Goal: Information Seeking & Learning: Learn about a topic

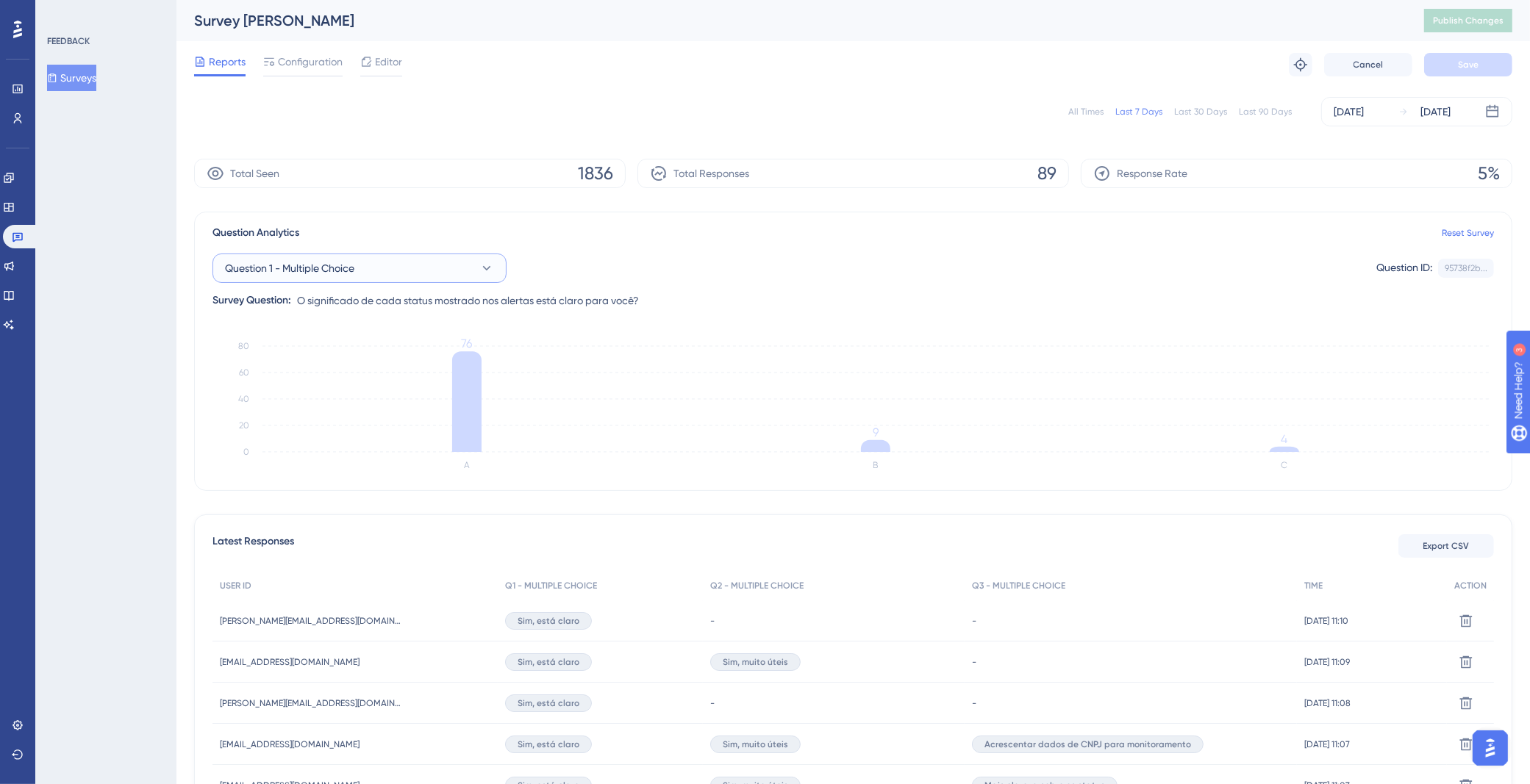
click at [436, 263] on button "Question 1 - Multiple Choice" at bounding box center [360, 268] width 294 height 29
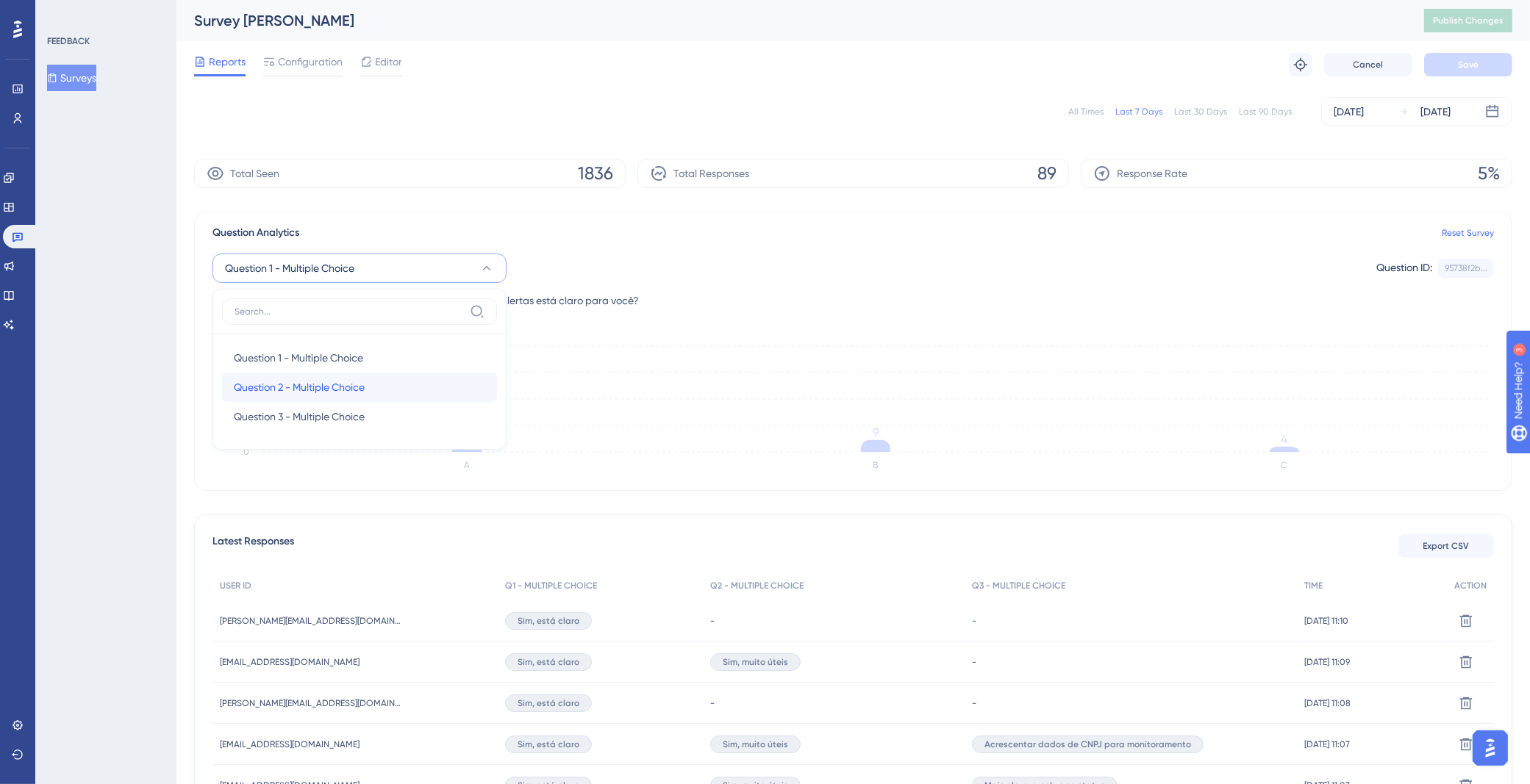
click at [377, 379] on div "Question 2 - Multiple Choice Question 2 - Multiple Choice" at bounding box center [359, 387] width 251 height 29
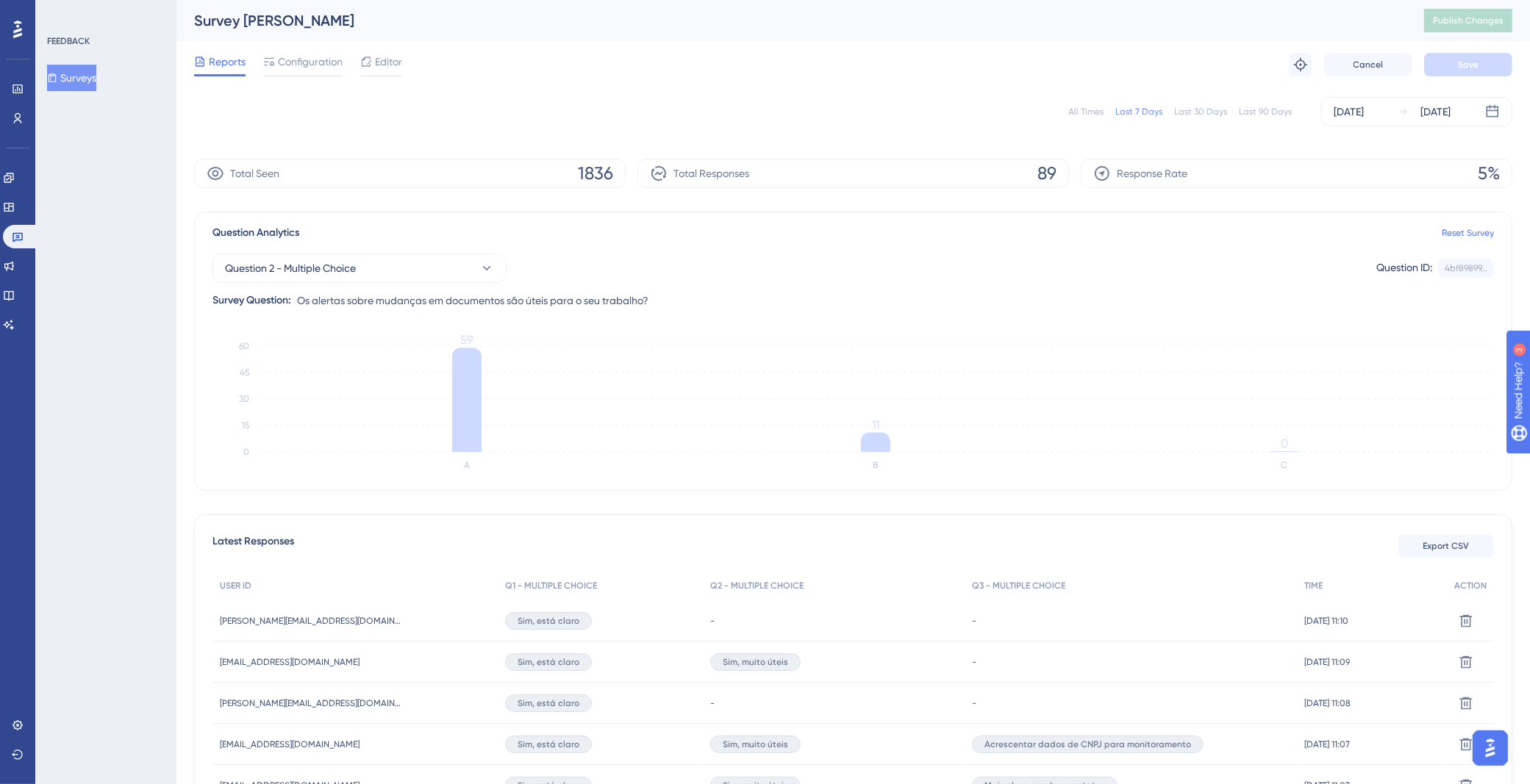
click at [451, 247] on div "Question 2 - Multiple Choice Question ID: 4bf89899... Copy Survey Question: Os …" at bounding box center [853, 276] width 1282 height 68
click at [450, 265] on button "Question 2 - Multiple Choice" at bounding box center [360, 268] width 294 height 29
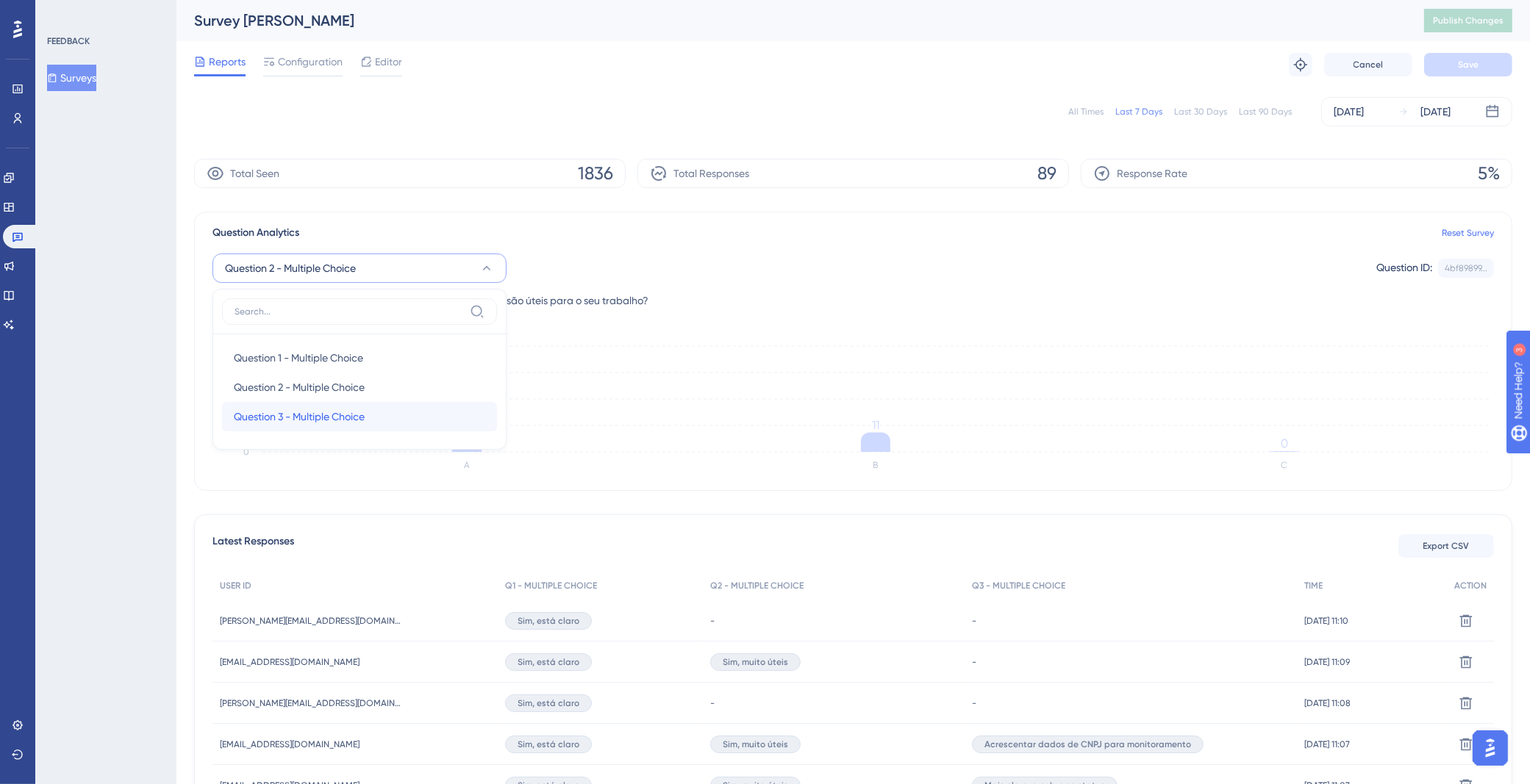
click at [351, 419] on span "Question 3 - Multiple Choice" at bounding box center [299, 417] width 131 height 18
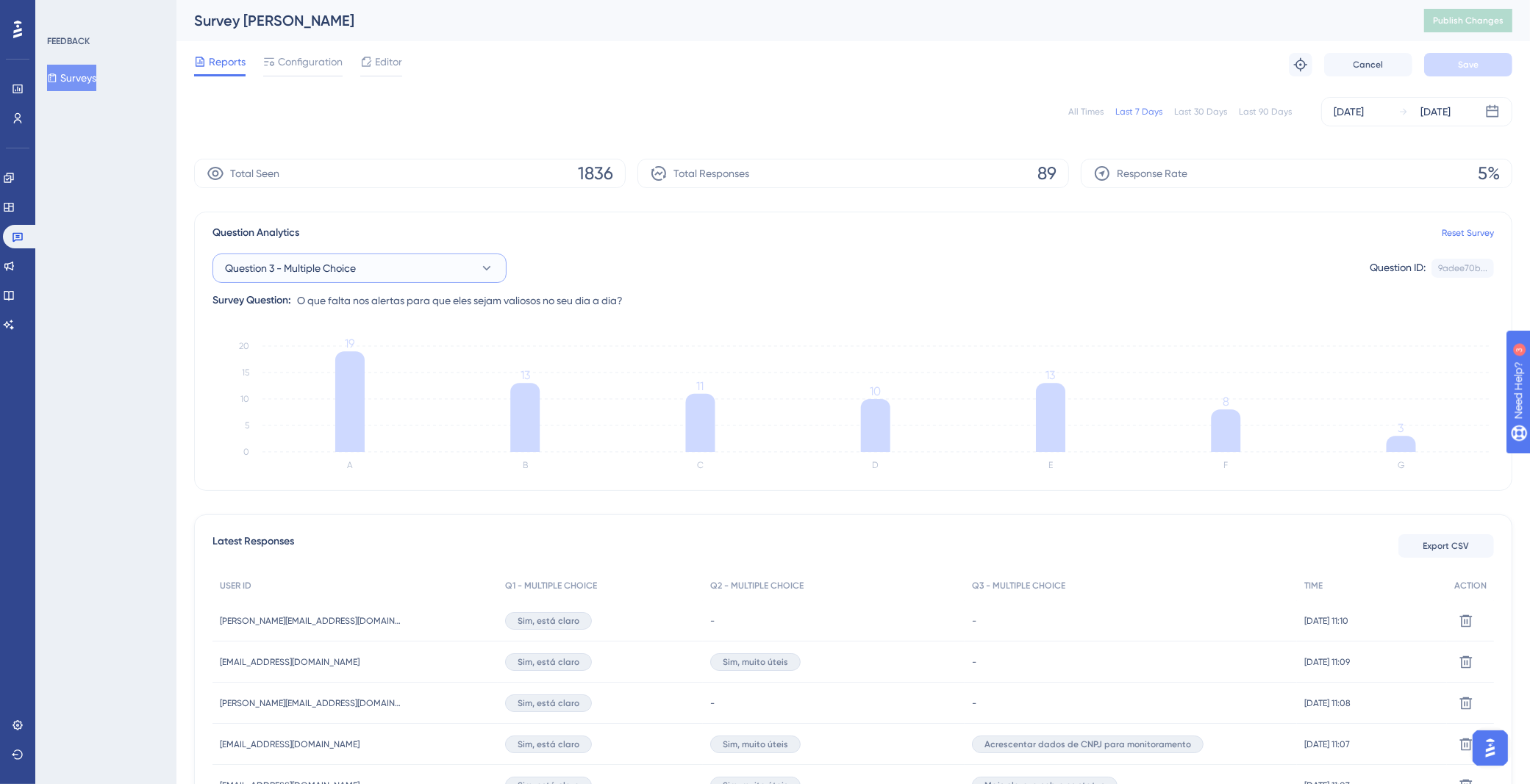
click at [361, 271] on button "Question 3 - Multiple Choice" at bounding box center [360, 268] width 294 height 29
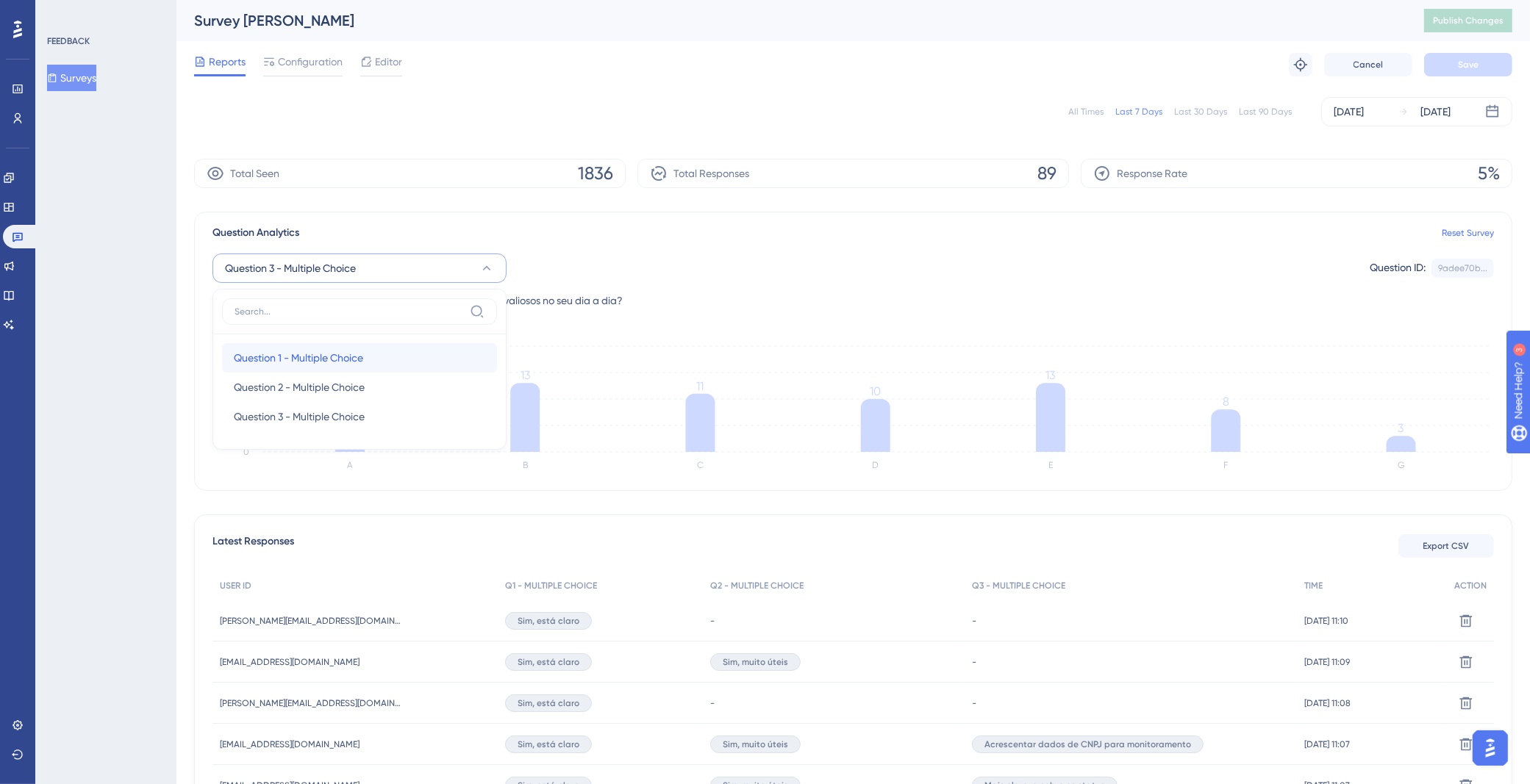
click at [362, 357] on span "Question 1 - Multiple Choice" at bounding box center [298, 358] width 129 height 18
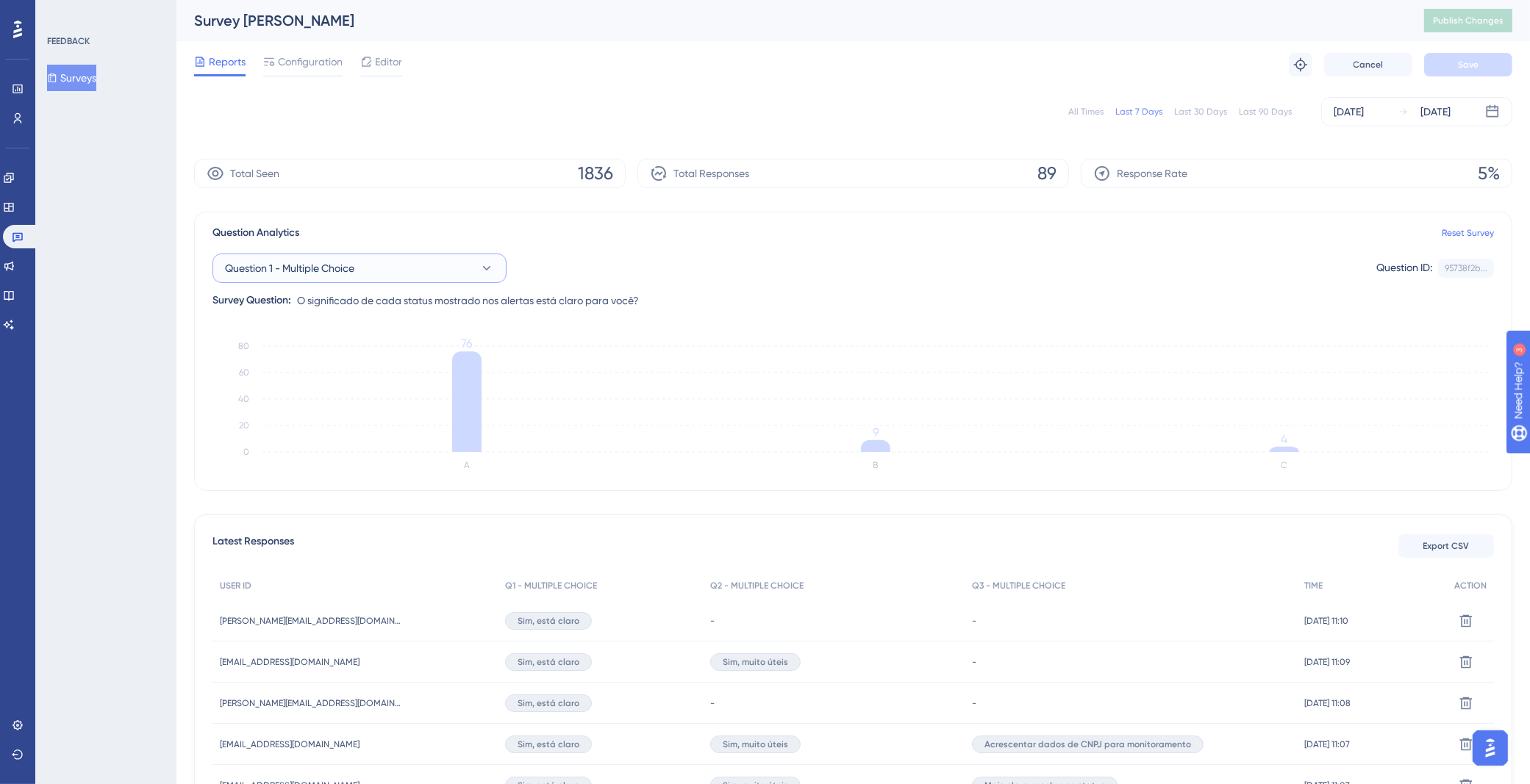
click at [452, 275] on button "Question 1 - Multiple Choice" at bounding box center [360, 268] width 294 height 29
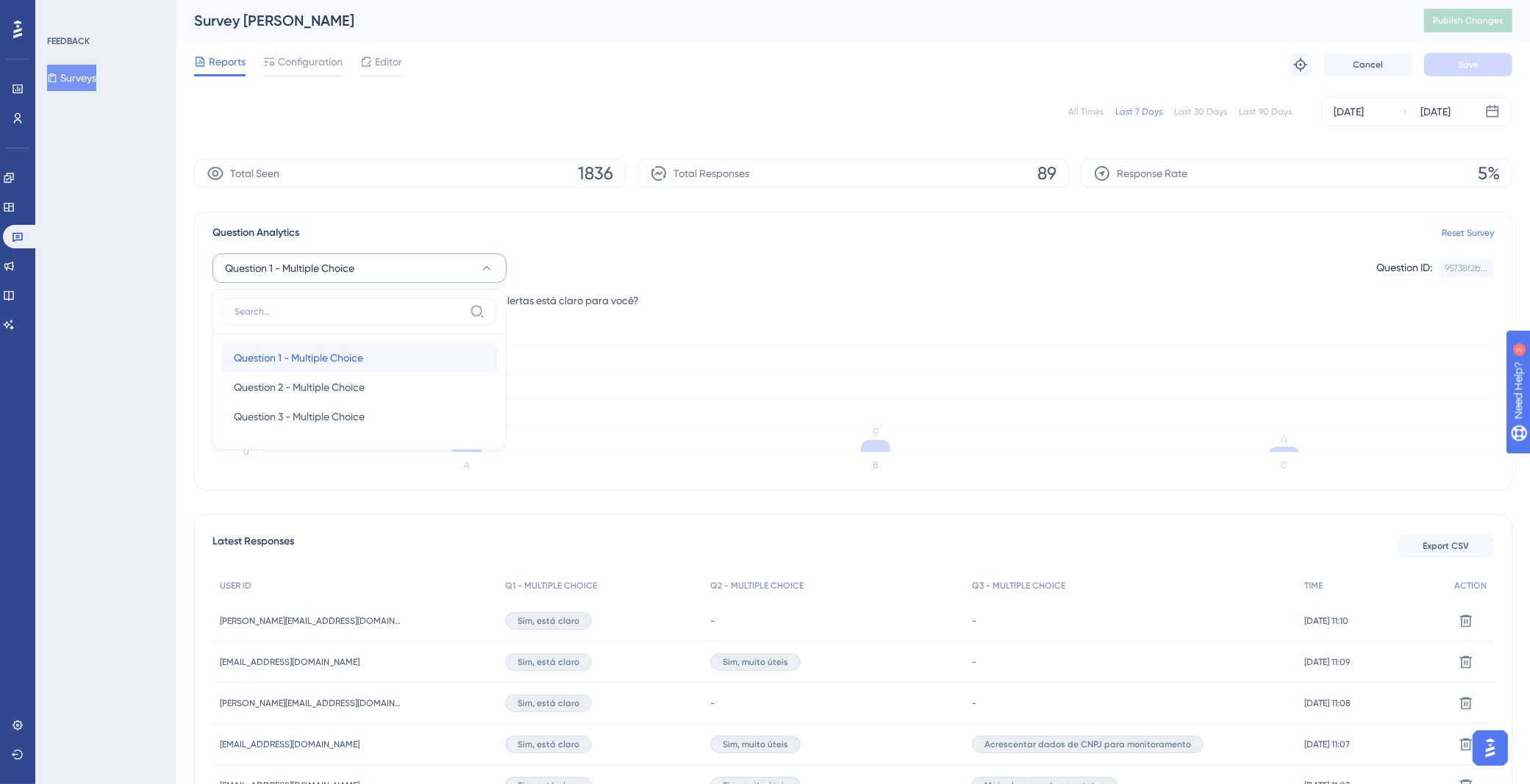
click at [330, 360] on span "Question 1 - Multiple Choice" at bounding box center [298, 358] width 129 height 18
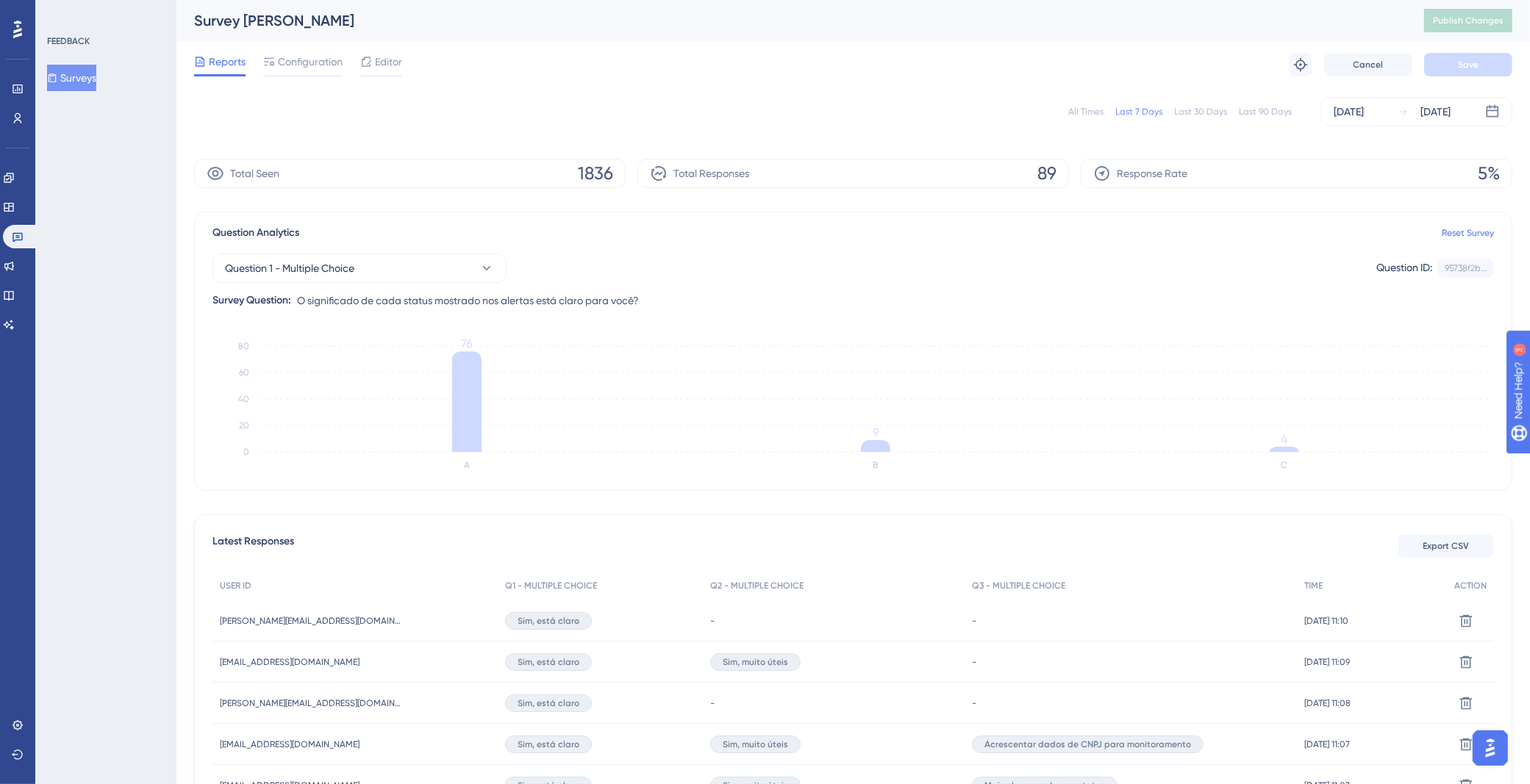
click at [668, 111] on div "All Times Last 7 Days Last 30 Days Last 90 Days [DATE] [DATE]" at bounding box center [853, 112] width 1318 height 29
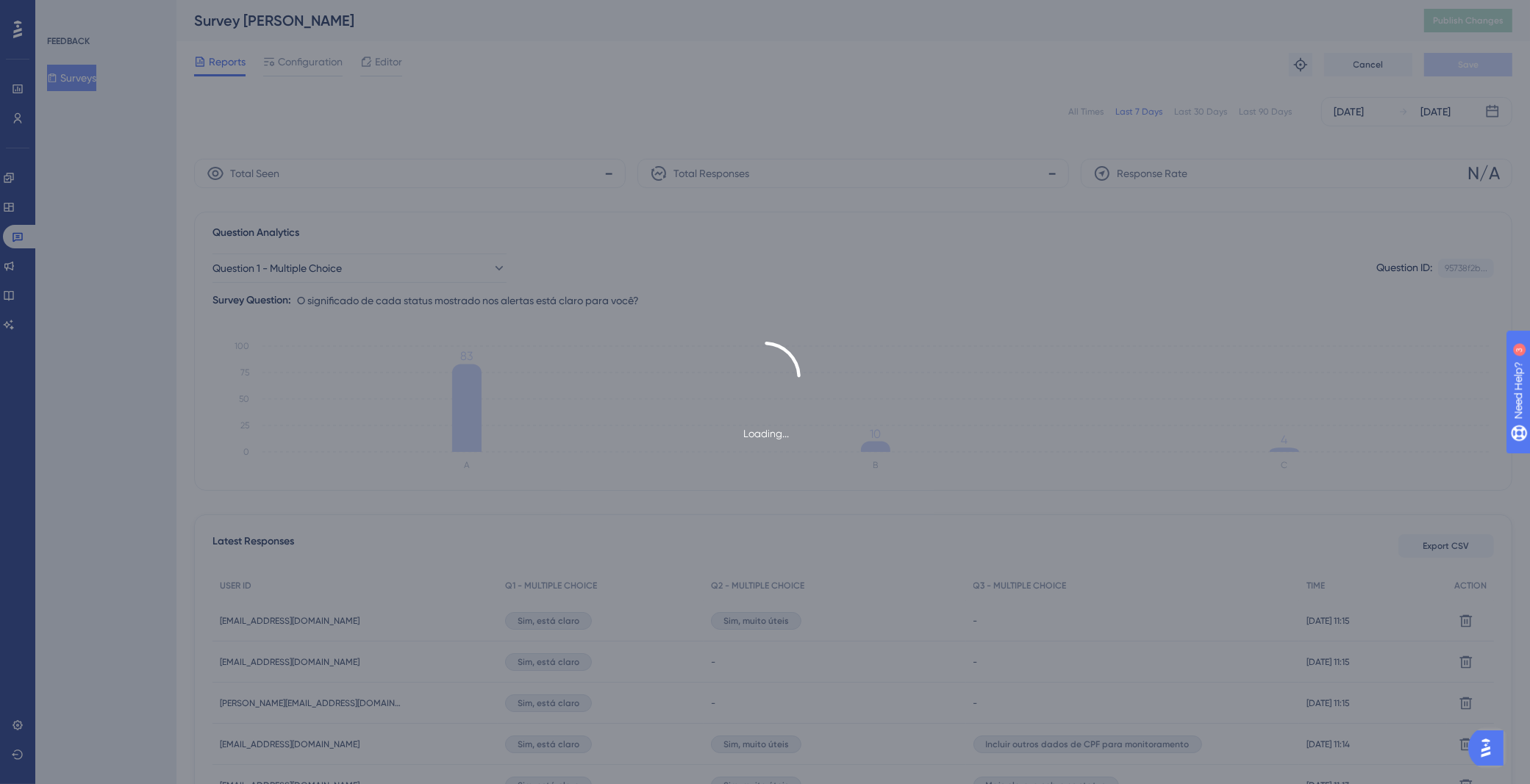
click at [683, 132] on div "Loading..." at bounding box center [765, 392] width 1530 height 784
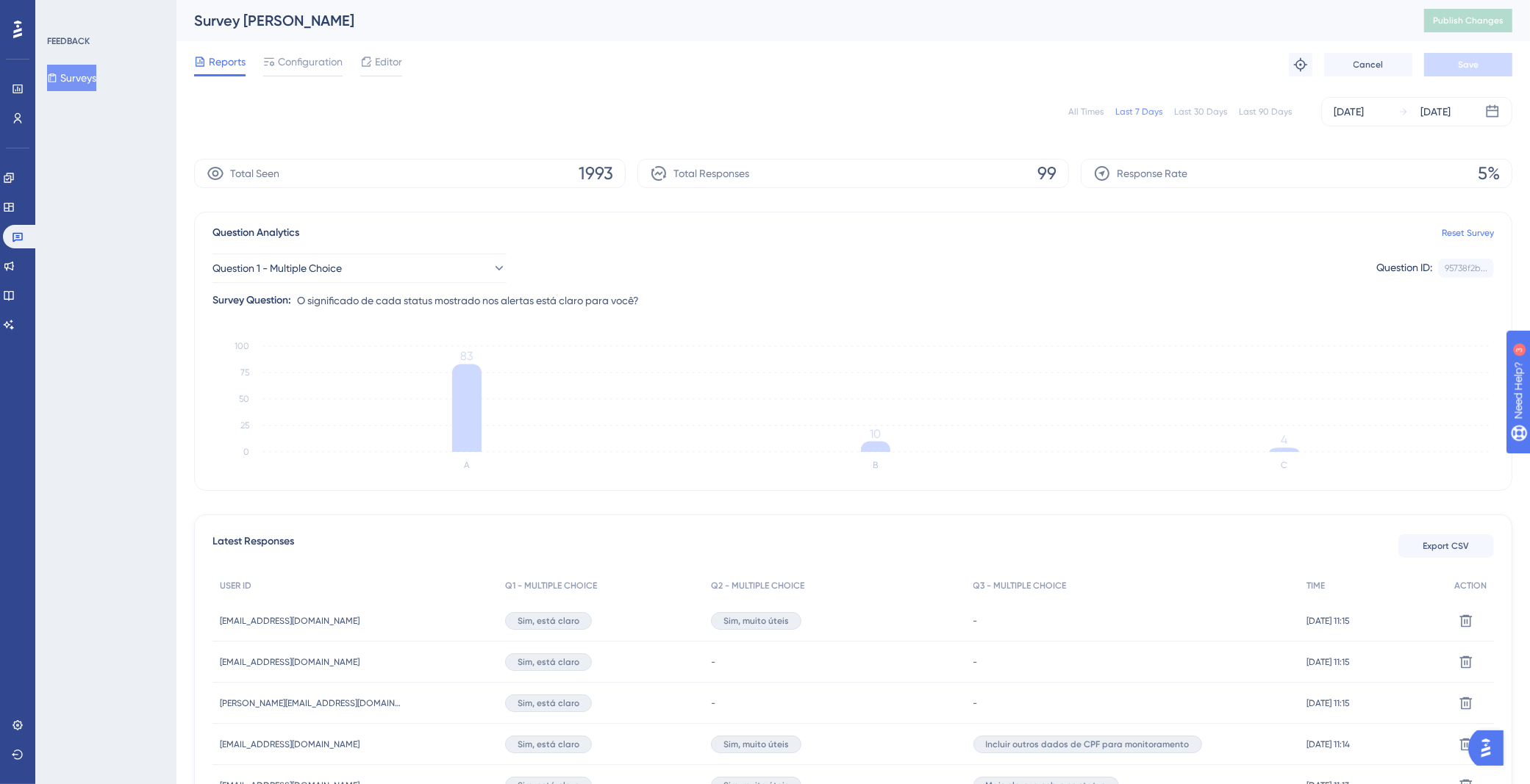
click at [746, 99] on div "All Times Last 7 Days Last 30 Days Last 90 Days [DATE] [DATE]" at bounding box center [853, 112] width 1318 height 29
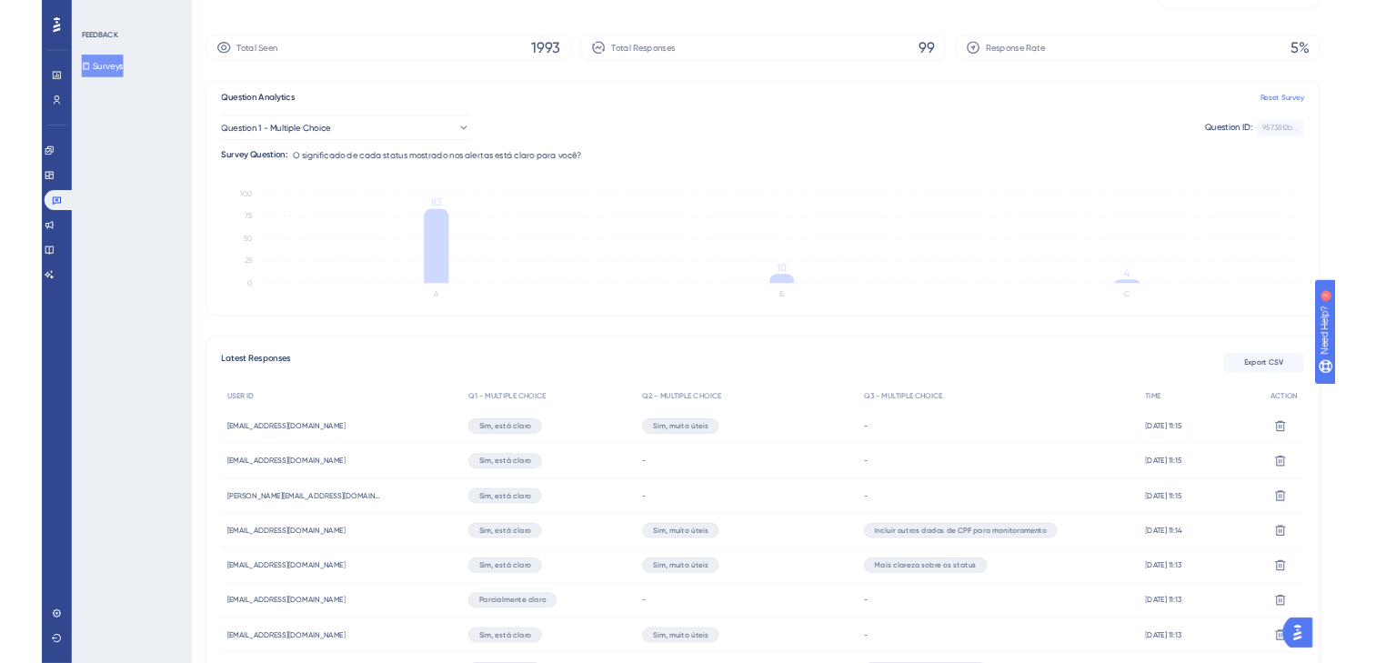
scroll to position [200, 0]
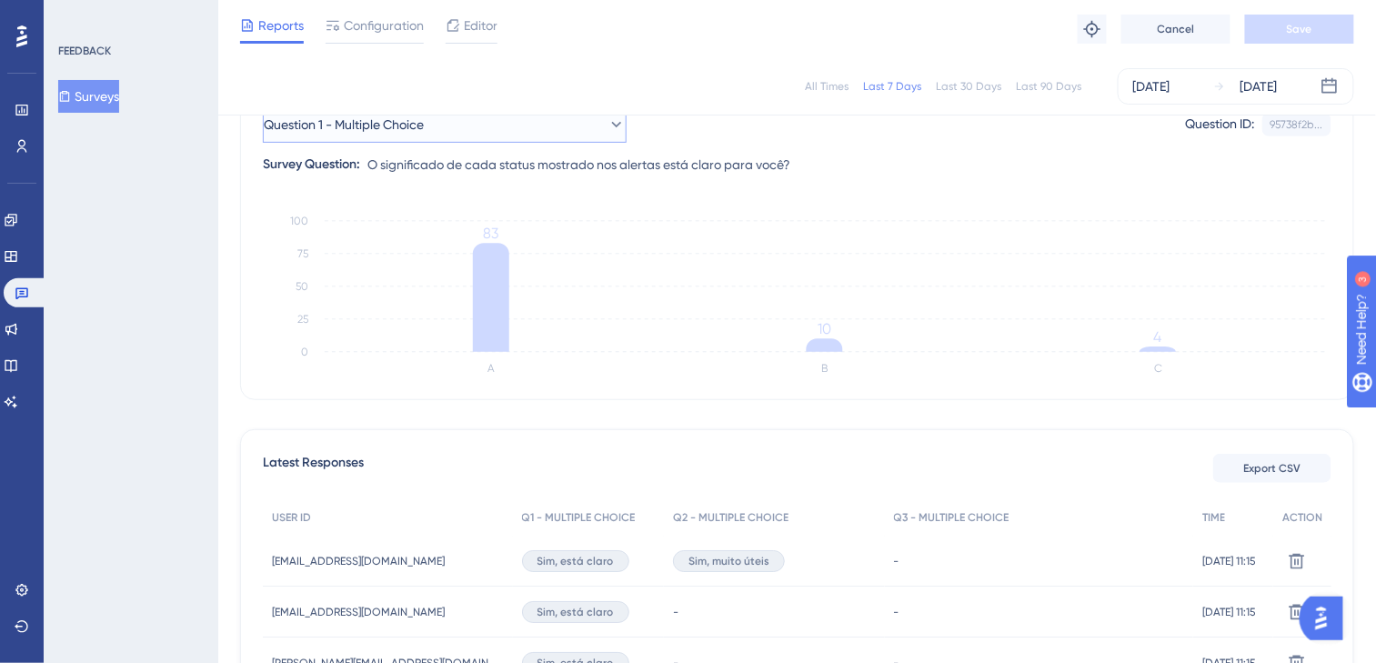
click at [569, 132] on button "Question 1 - Multiple Choice" at bounding box center [445, 124] width 364 height 36
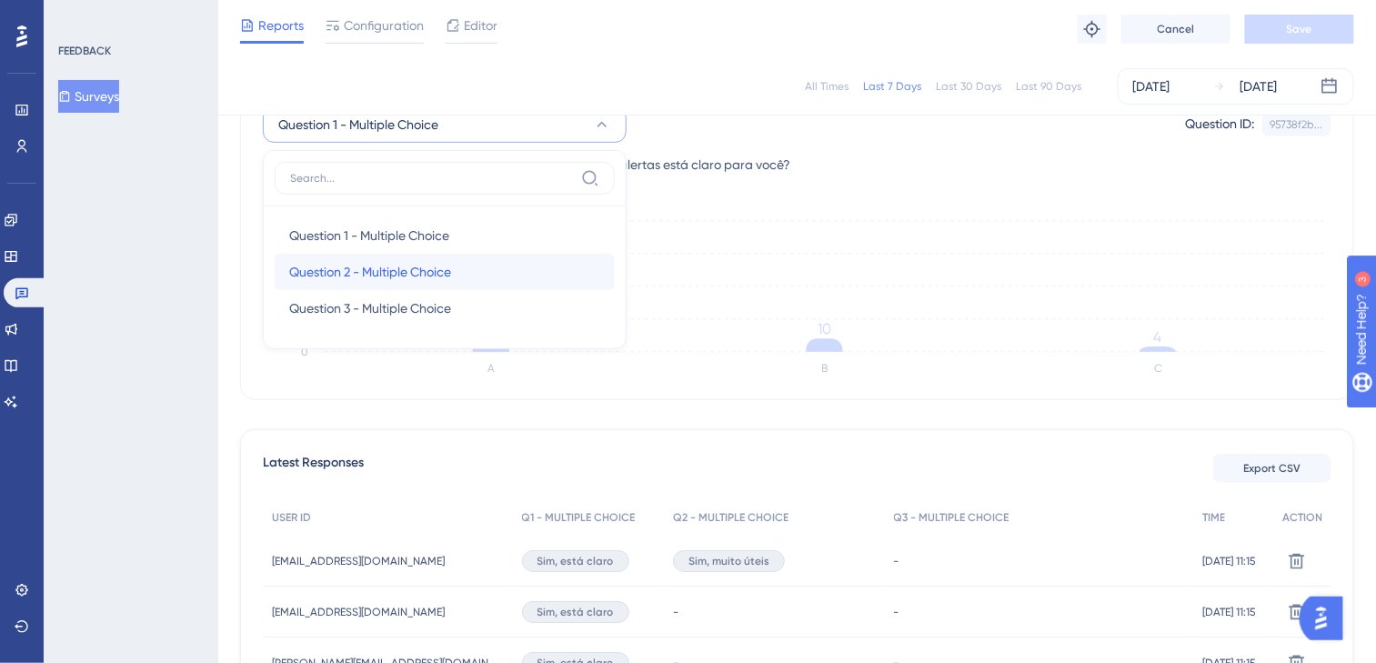
click at [446, 266] on span "Question 2 - Multiple Choice" at bounding box center [370, 272] width 162 height 22
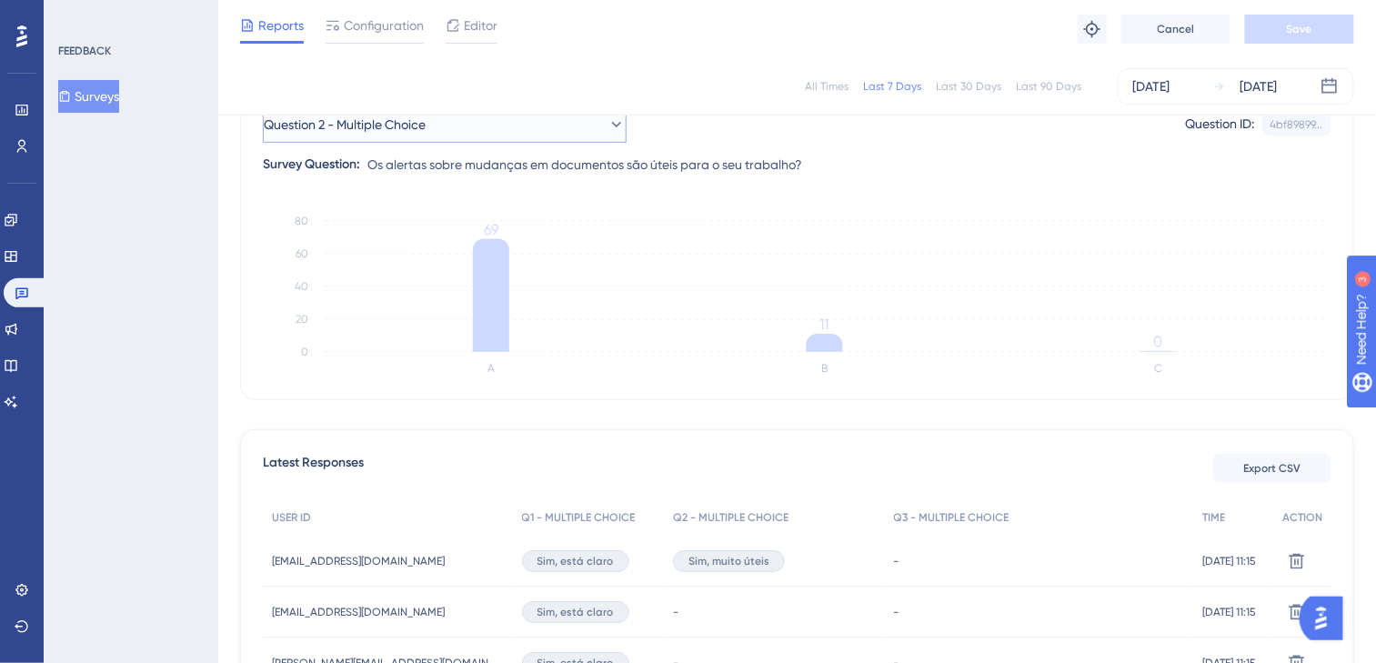
click at [482, 133] on button "Question 2 - Multiple Choice" at bounding box center [445, 124] width 364 height 36
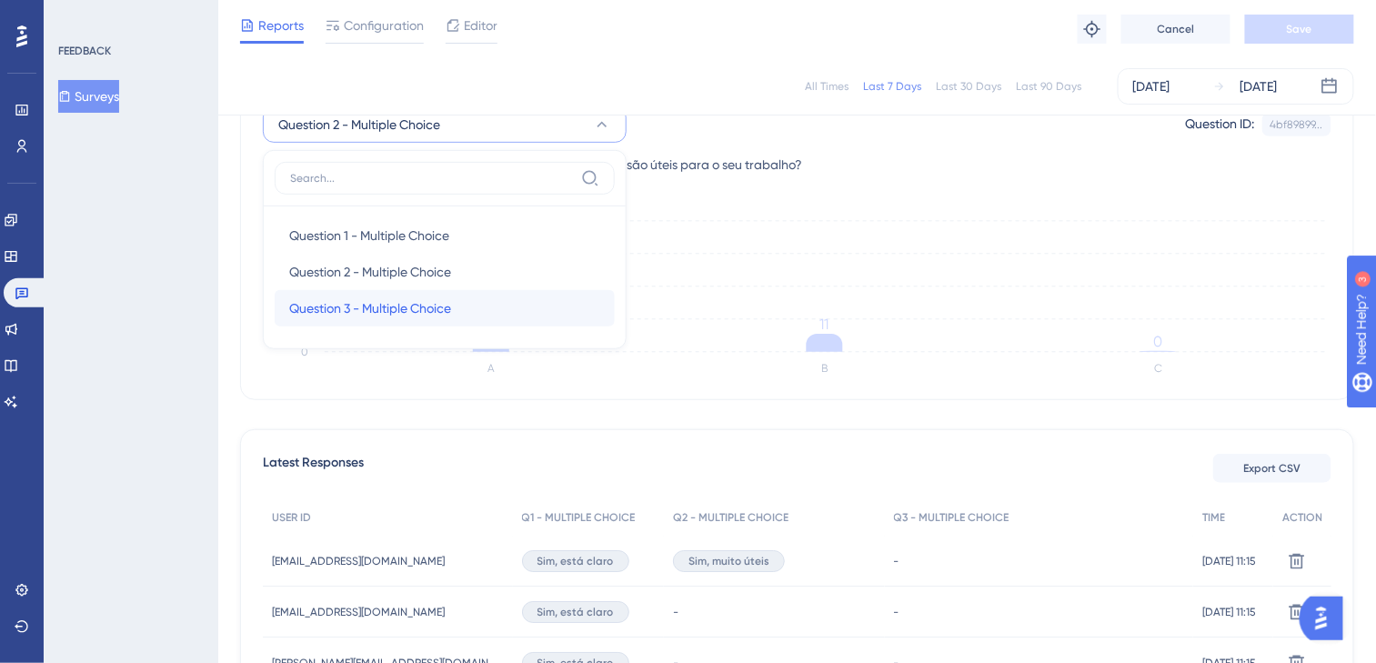
click at [435, 308] on span "Question 3 - Multiple Choice" at bounding box center [370, 308] width 162 height 22
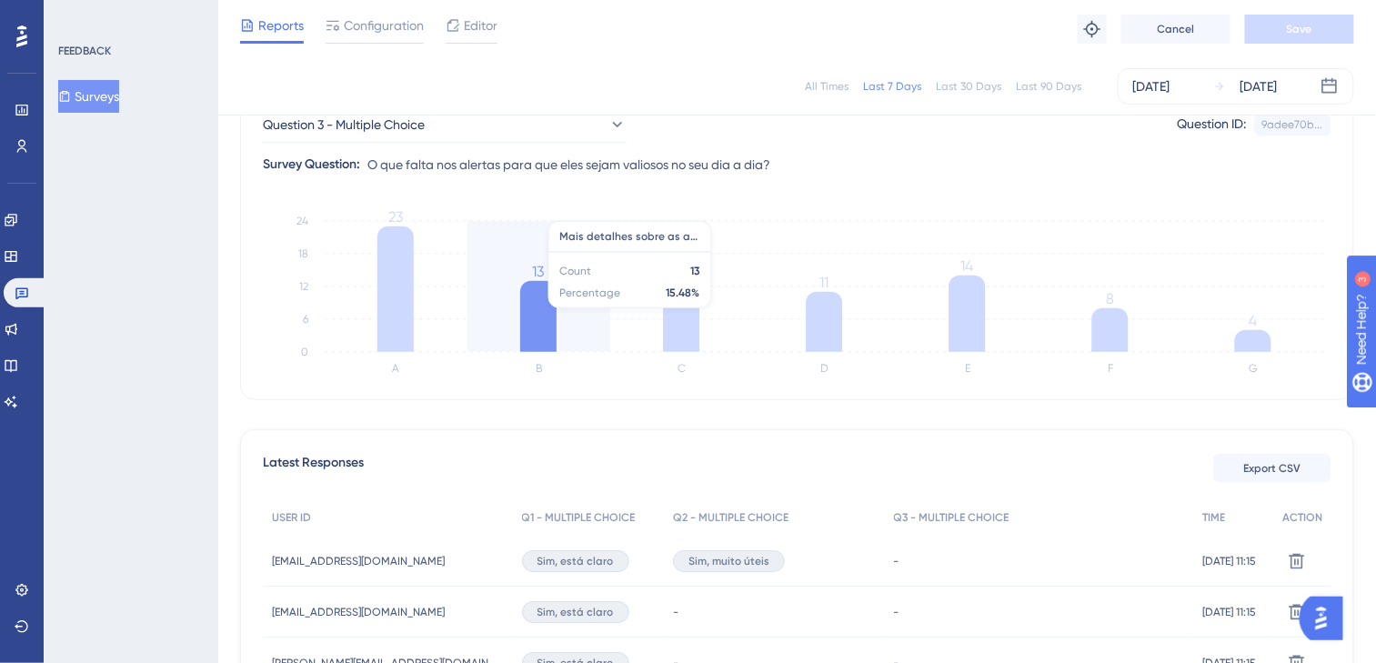
click at [541, 312] on icon at bounding box center [538, 316] width 36 height 71
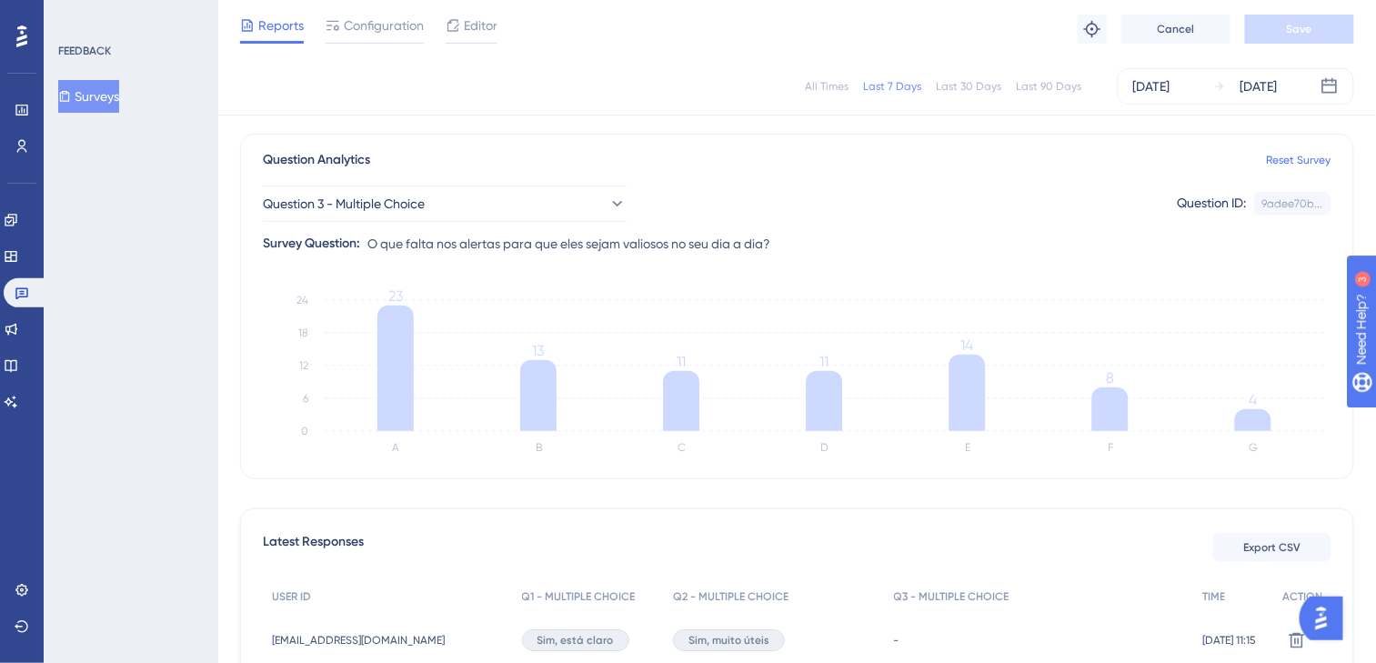
scroll to position [0, 0]
